Goal: Information Seeking & Learning: Stay updated

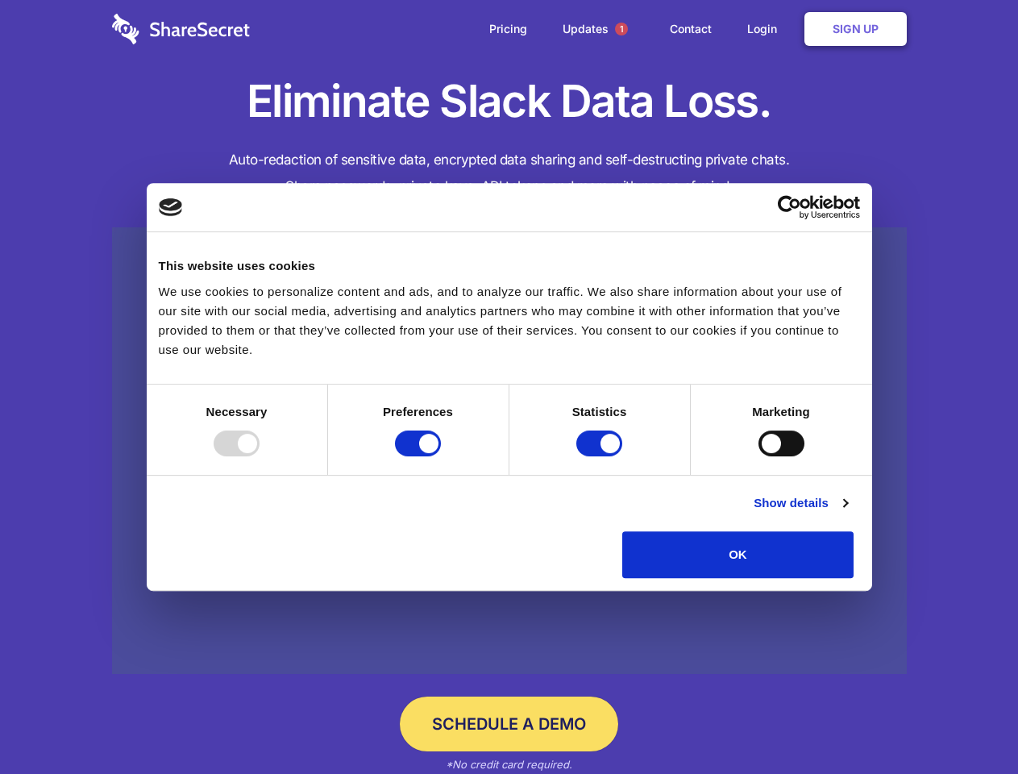
click at [260, 456] on div at bounding box center [237, 443] width 46 height 26
click at [441, 456] on input "Preferences" at bounding box center [418, 443] width 46 height 26
checkbox input "false"
click at [601, 456] on input "Statistics" at bounding box center [599, 443] width 46 height 26
checkbox input "false"
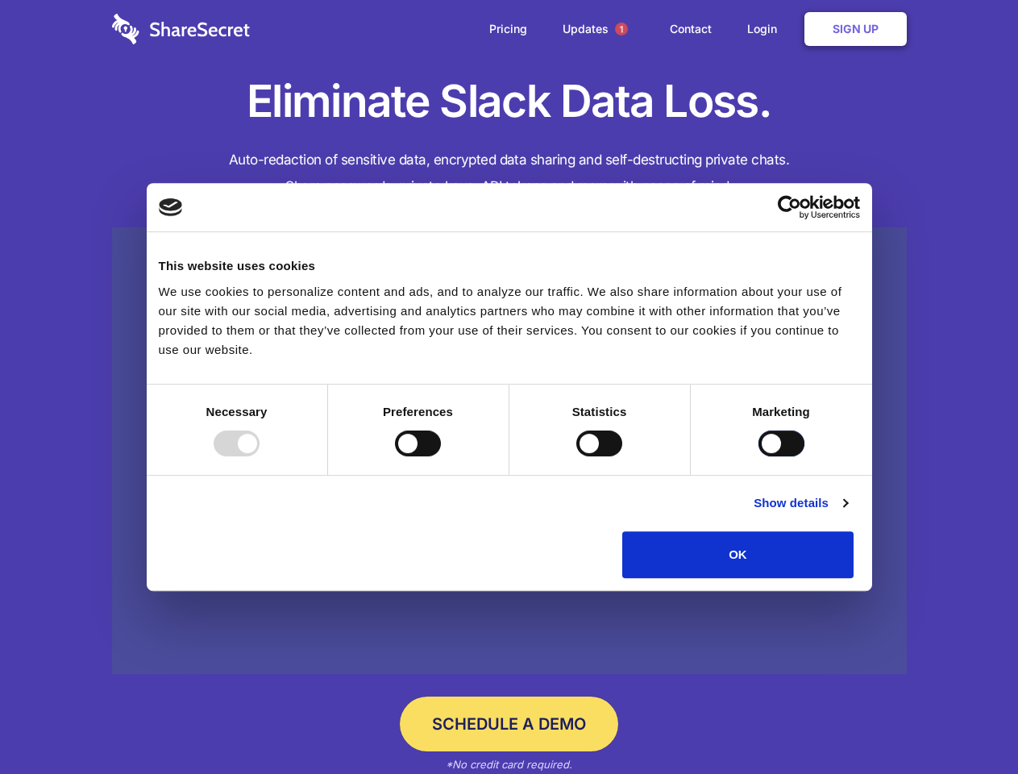
click at [759, 456] on input "Marketing" at bounding box center [782, 443] width 46 height 26
checkbox input "true"
click at [847, 513] on link "Show details" at bounding box center [801, 502] width 94 height 19
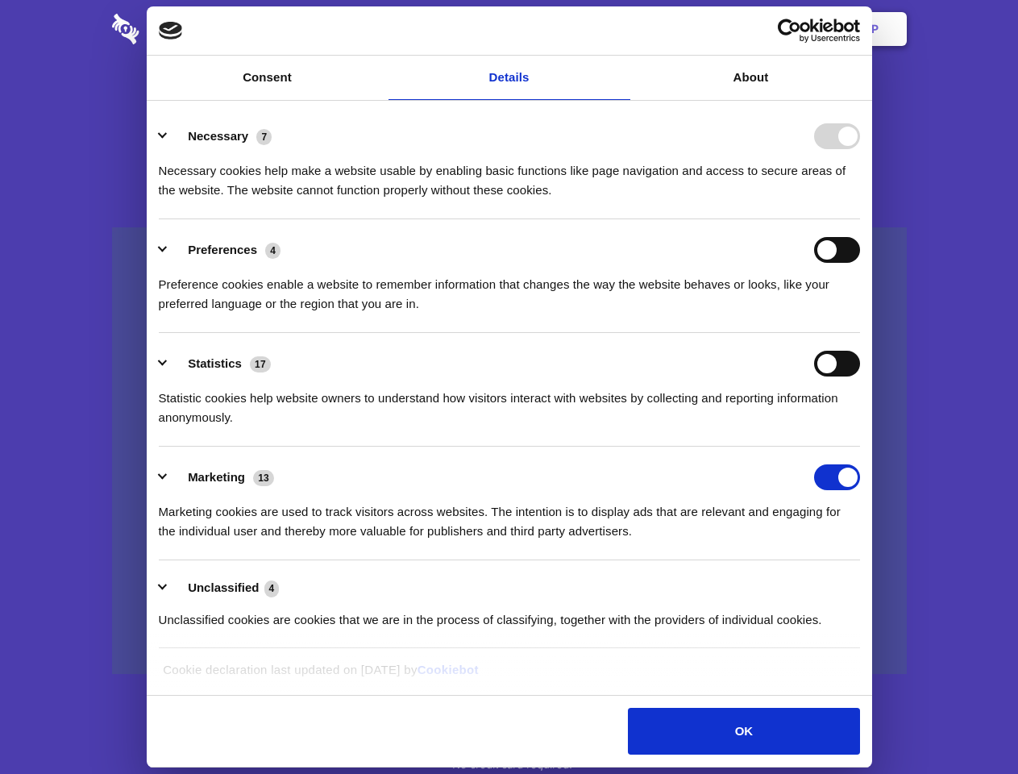
click at [860, 219] on li "Necessary 7 Necessary cookies help make a website usable by enabling basic func…" at bounding box center [509, 163] width 701 height 114
click at [621, 29] on span "1" at bounding box center [621, 29] width 13 height 13
